Goal: Check status: Check status

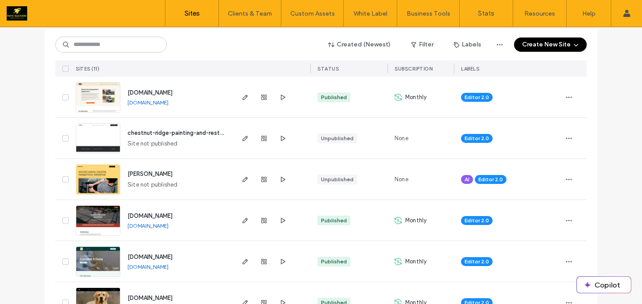
scroll to position [101, 0]
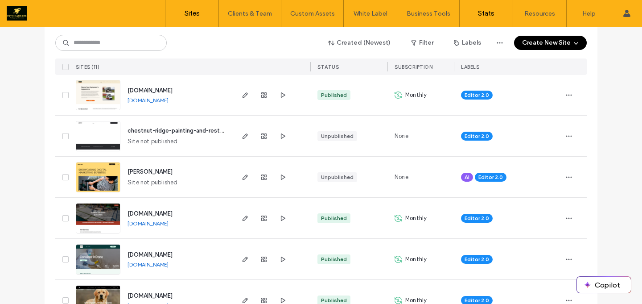
click at [480, 9] on label "Stats" at bounding box center [486, 13] width 17 height 8
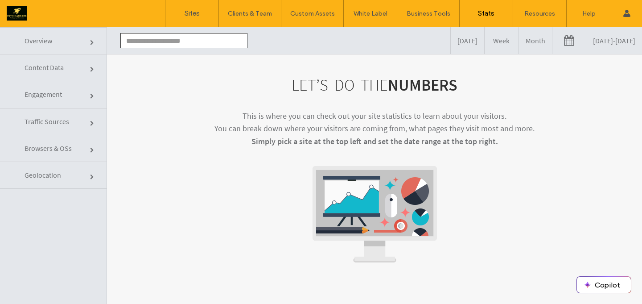
click at [212, 41] on input "text" at bounding box center [183, 40] width 127 height 15
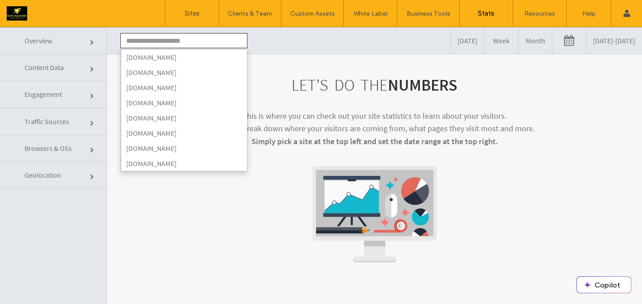
type input "**********"
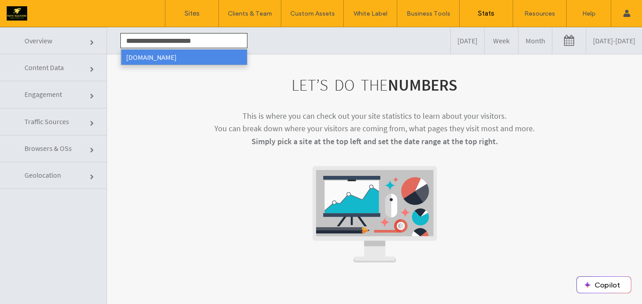
click at [210, 61] on li "[DOMAIN_NAME]" at bounding box center [184, 57] width 126 height 15
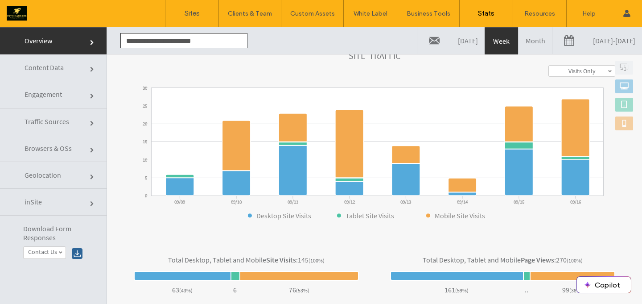
scroll to position [311, 0]
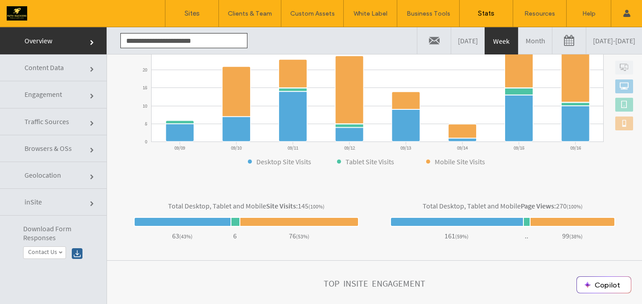
click at [485, 43] on link "Week" at bounding box center [501, 41] width 33 height 27
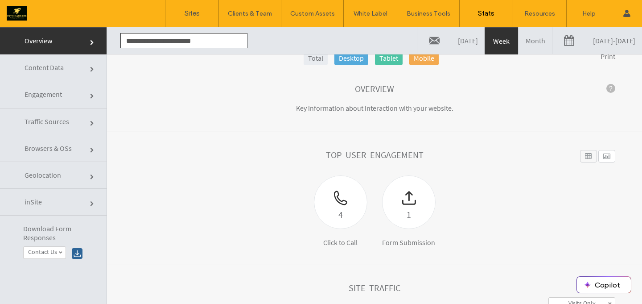
scroll to position [0, 0]
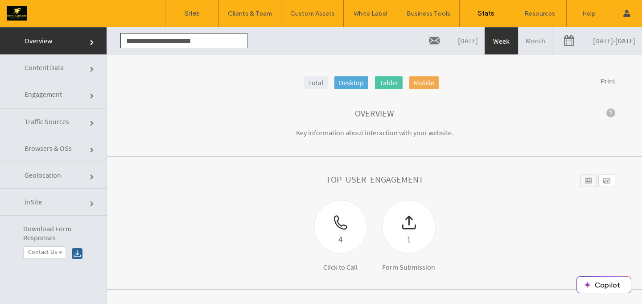
click at [553, 44] on link at bounding box center [569, 40] width 33 height 27
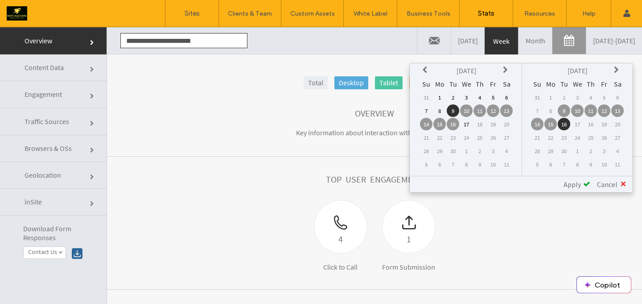
click at [452, 124] on td "16" at bounding box center [453, 124] width 12 height 12
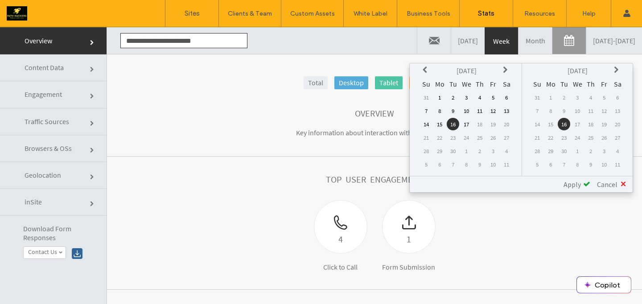
click at [575, 185] on span "Apply" at bounding box center [572, 184] width 17 height 9
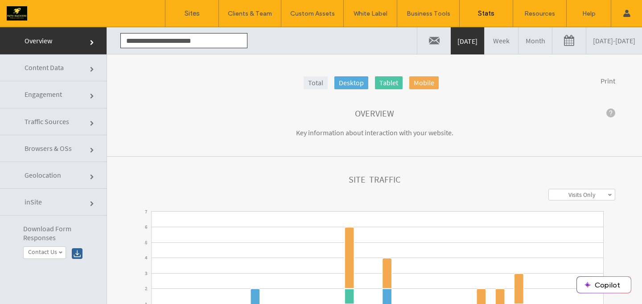
click at [553, 54] on link at bounding box center [569, 40] width 33 height 27
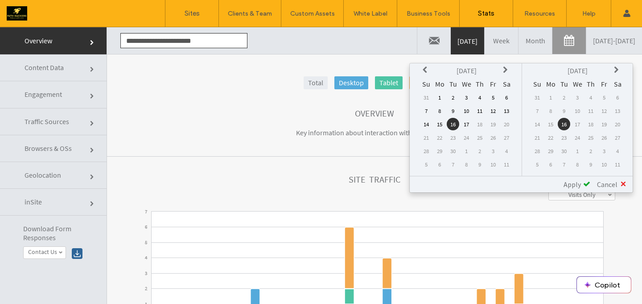
click at [455, 125] on td "16" at bounding box center [453, 124] width 12 height 12
click at [442, 124] on td "15" at bounding box center [440, 124] width 12 height 12
click at [572, 186] on span "Apply" at bounding box center [572, 184] width 17 height 9
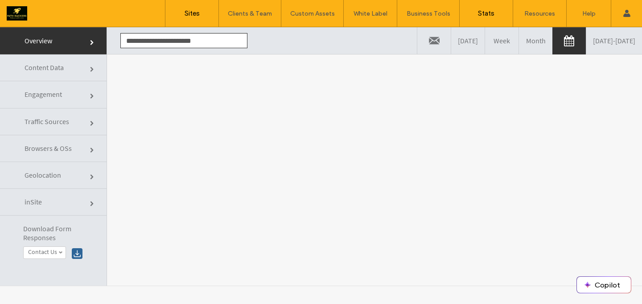
click at [193, 11] on label "Sites" at bounding box center [192, 13] width 15 height 8
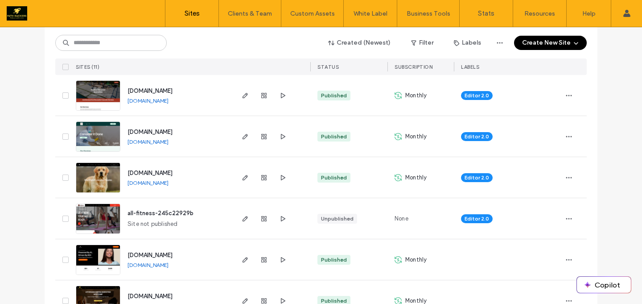
scroll to position [220, 0]
